Goal: Go to known website: Access a specific website the user already knows

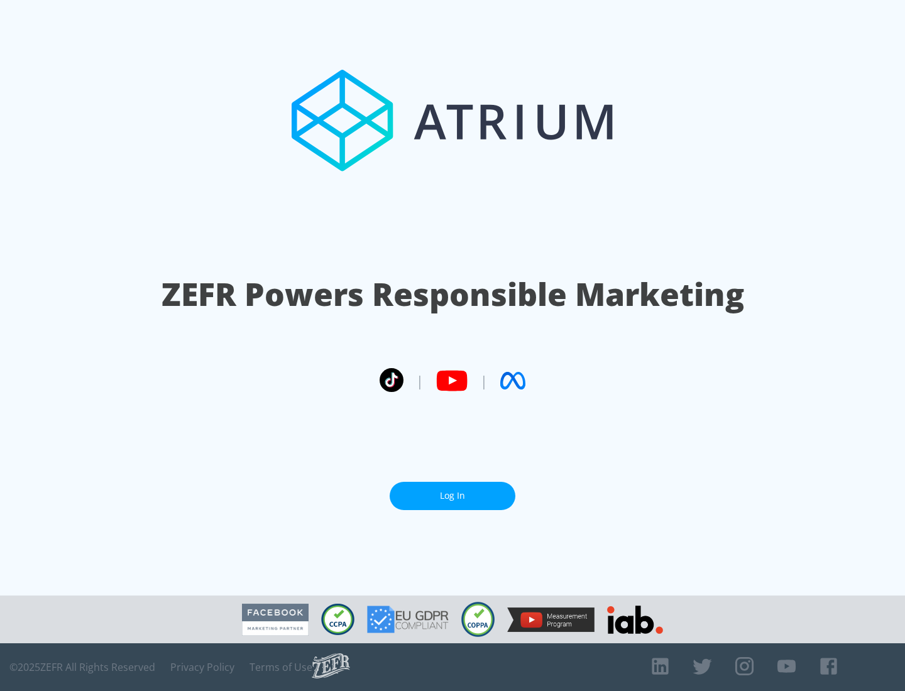
click at [453, 496] on link "Log In" at bounding box center [453, 496] width 126 height 28
